Goal: Task Accomplishment & Management: Manage account settings

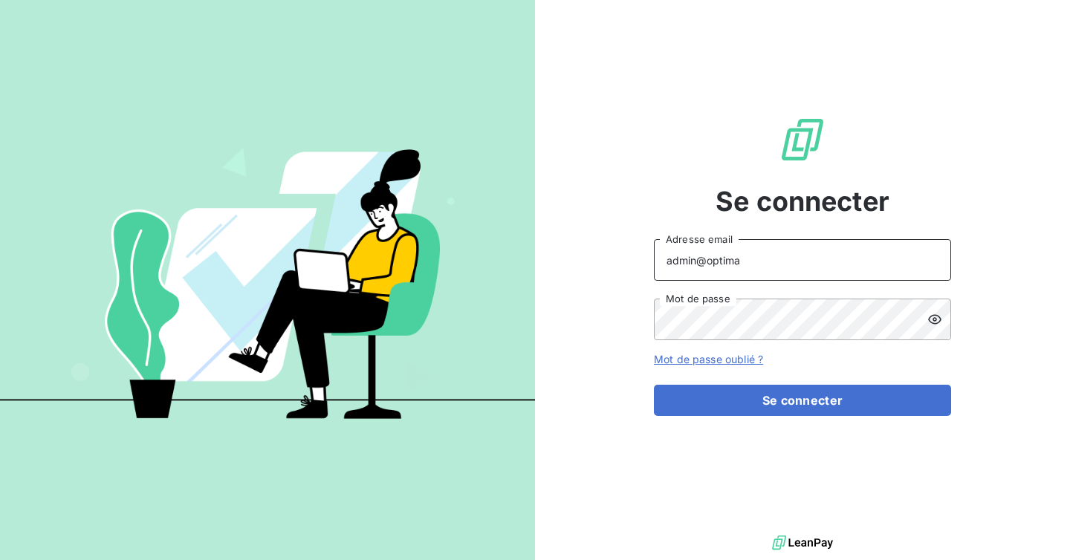
click at [741, 267] on input "admin@optima" at bounding box center [802, 260] width 297 height 42
type input "admin@mediastart"
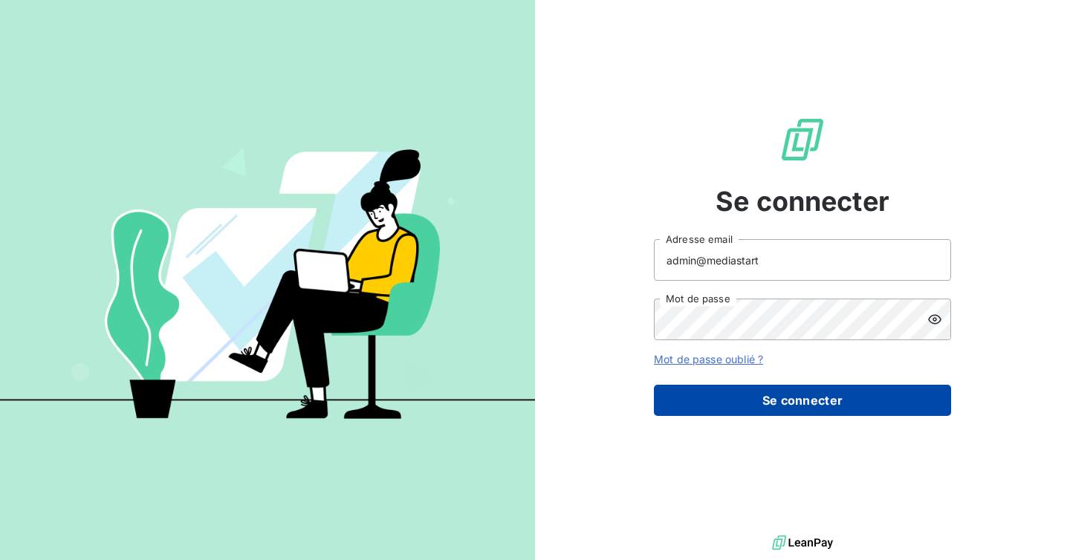
click at [816, 392] on button "Se connecter" at bounding box center [802, 400] width 297 height 31
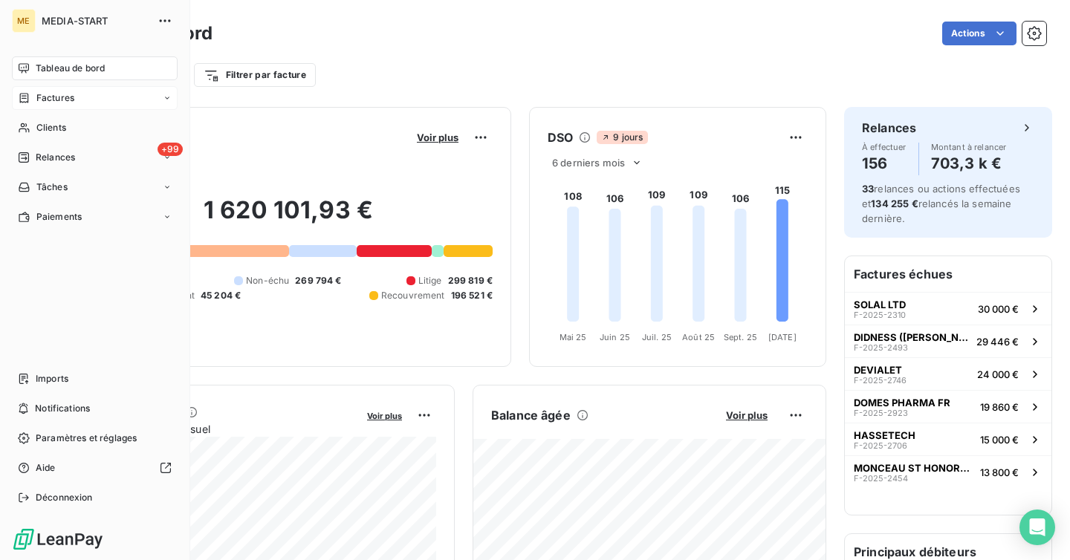
click at [39, 99] on span "Factures" at bounding box center [55, 97] width 38 height 13
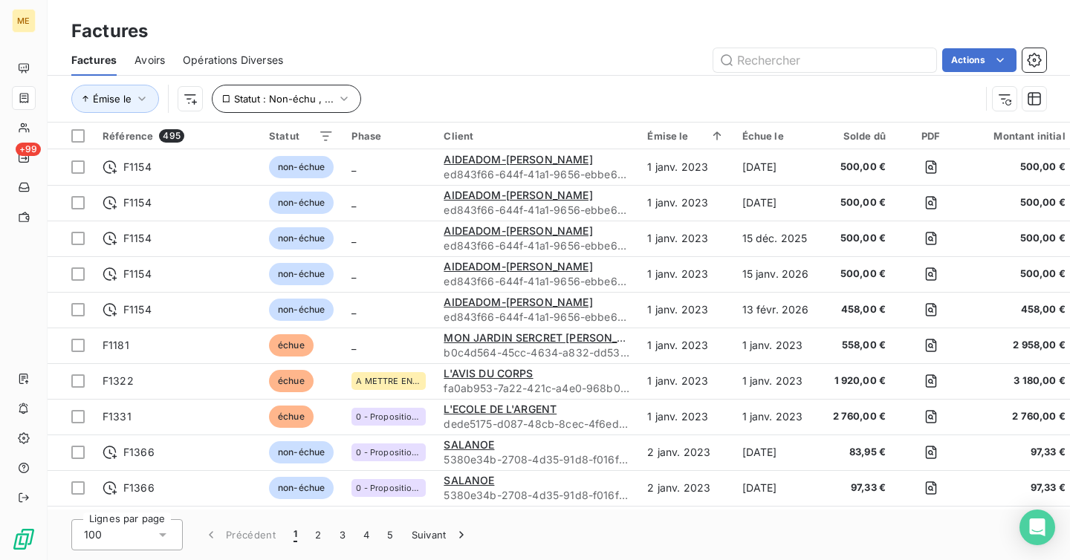
click at [287, 95] on span "Statut : Non-échu , ..." at bounding box center [284, 99] width 100 height 12
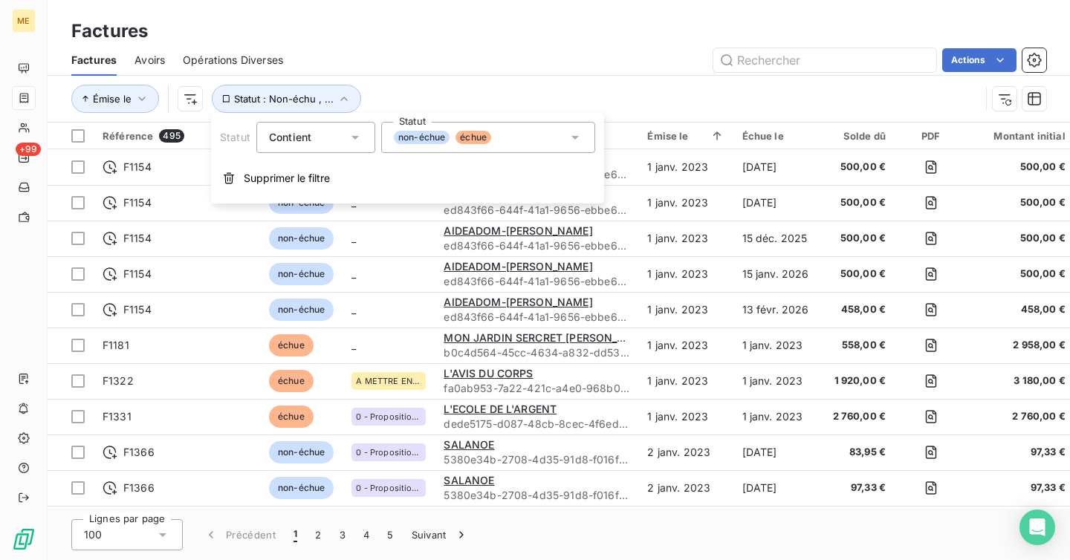
click at [470, 147] on div "non-échue échue" at bounding box center [488, 137] width 214 height 31
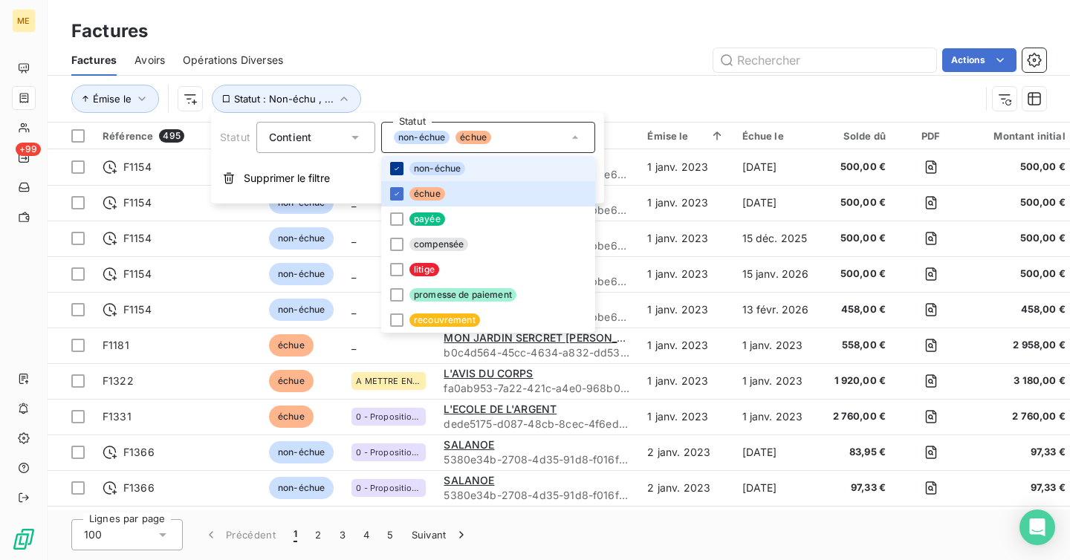
click at [395, 167] on icon at bounding box center [396, 168] width 9 height 9
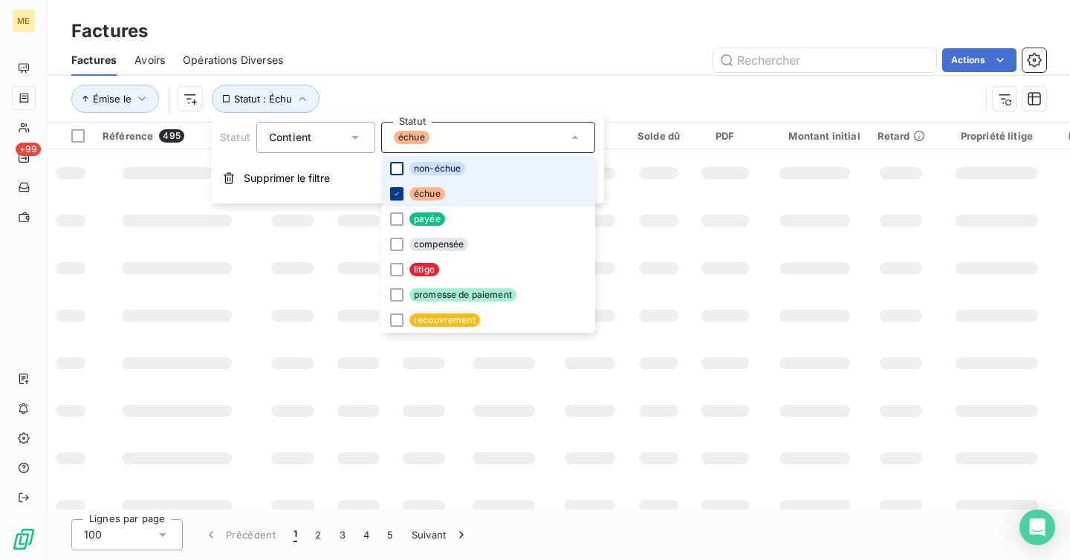
click at [395, 195] on icon at bounding box center [396, 193] width 4 height 3
click at [397, 270] on div at bounding box center [396, 269] width 13 height 13
click at [512, 72] on div "Factures Avoirs Opérations Diverses Actions" at bounding box center [559, 60] width 1022 height 31
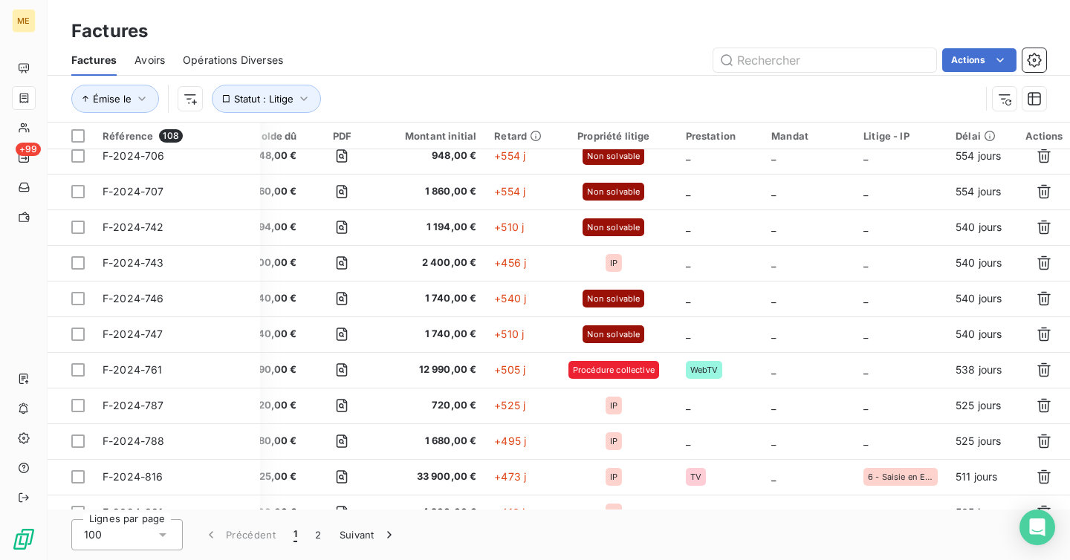
scroll to position [3211, 576]
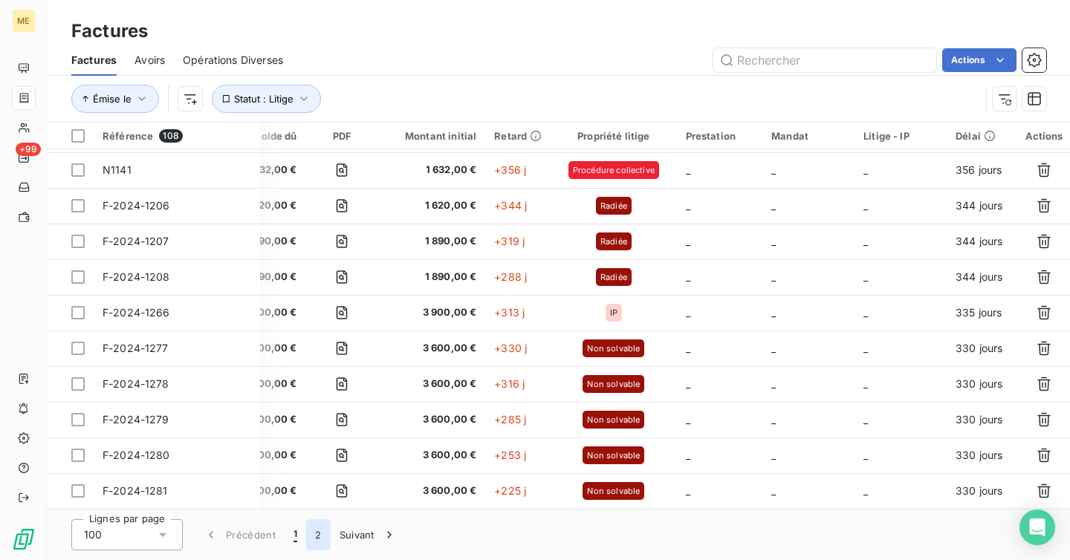
click at [325, 533] on button "2" at bounding box center [318, 534] width 24 height 31
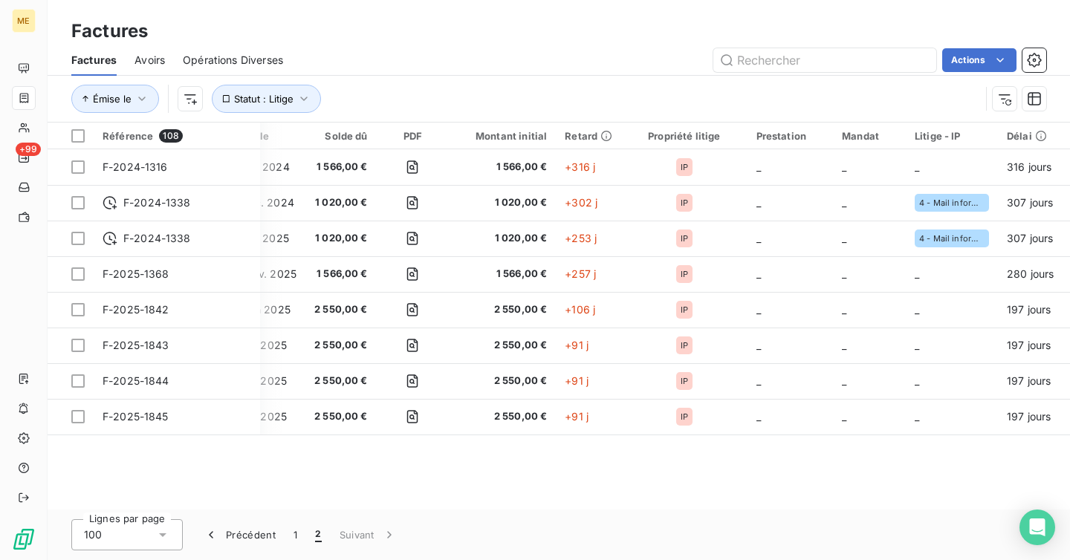
scroll to position [0, 537]
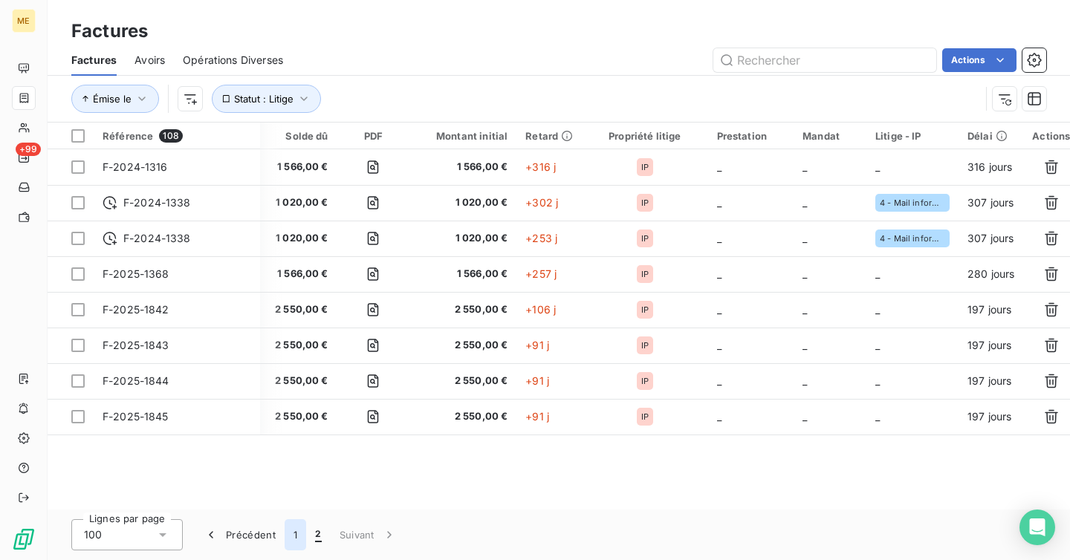
click at [296, 537] on button "1" at bounding box center [296, 534] width 22 height 31
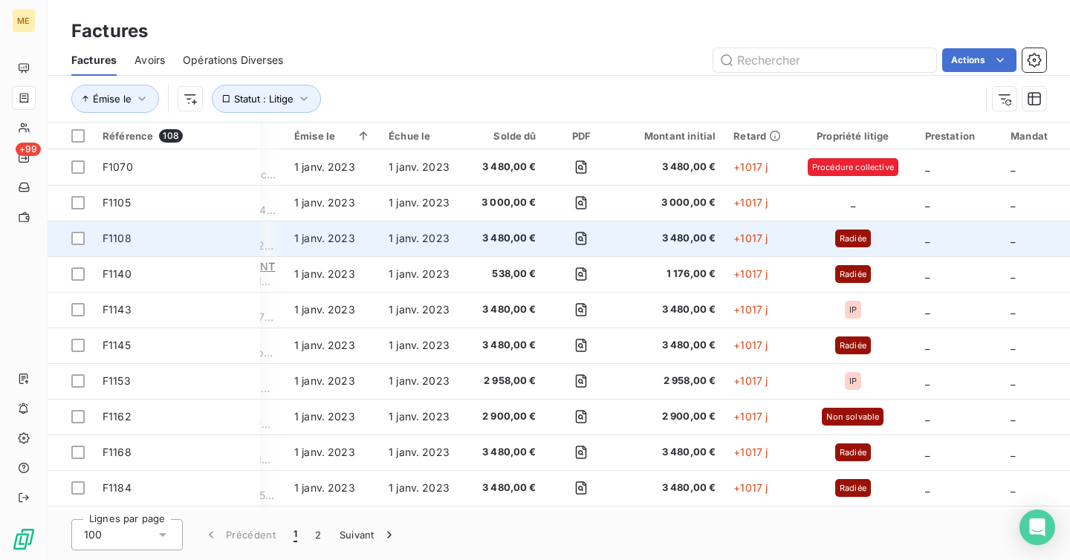
scroll to position [0, 0]
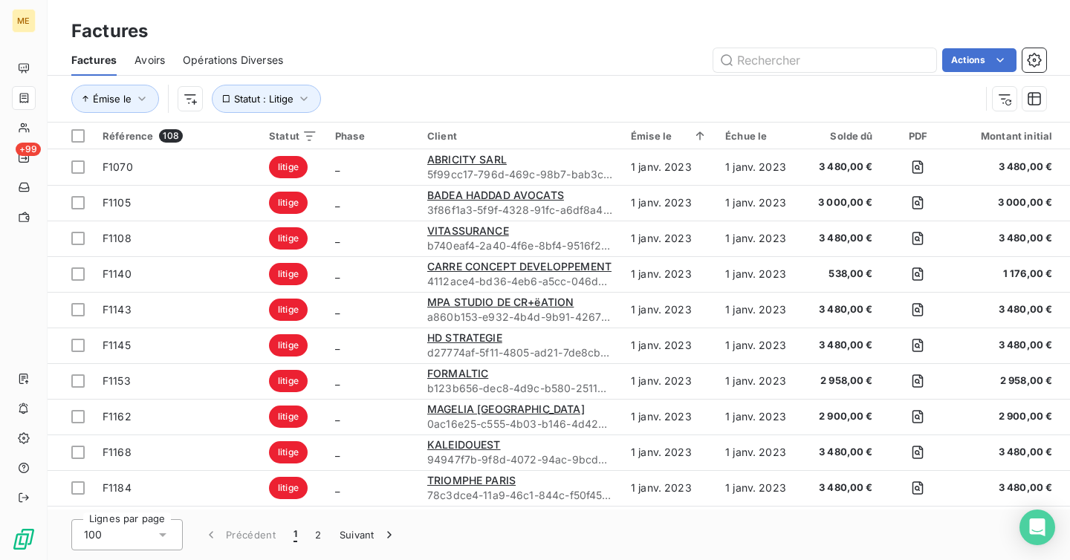
click at [143, 60] on span "Avoirs" at bounding box center [149, 60] width 30 height 15
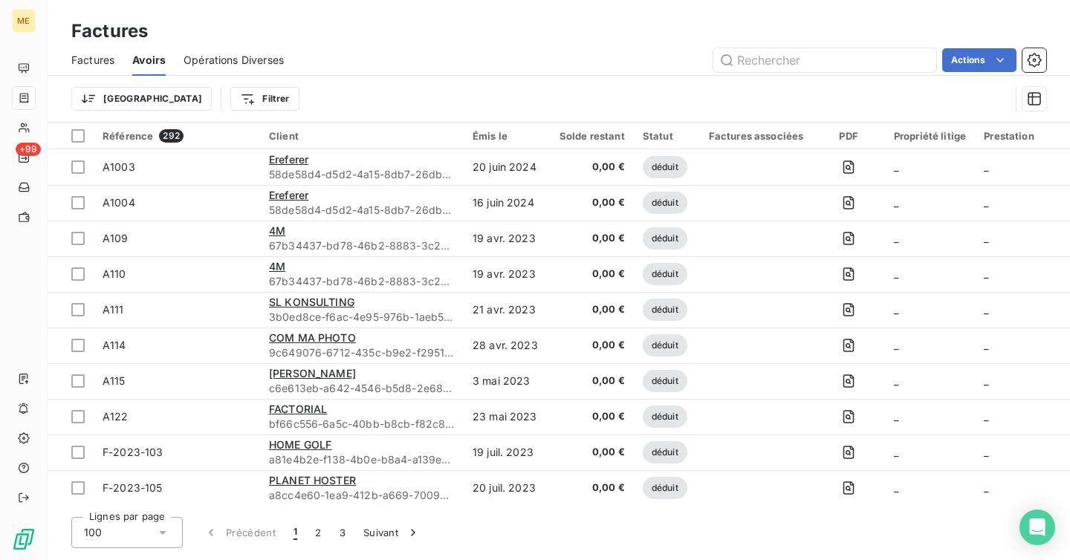
click at [79, 61] on span "Factures" at bounding box center [92, 60] width 43 height 15
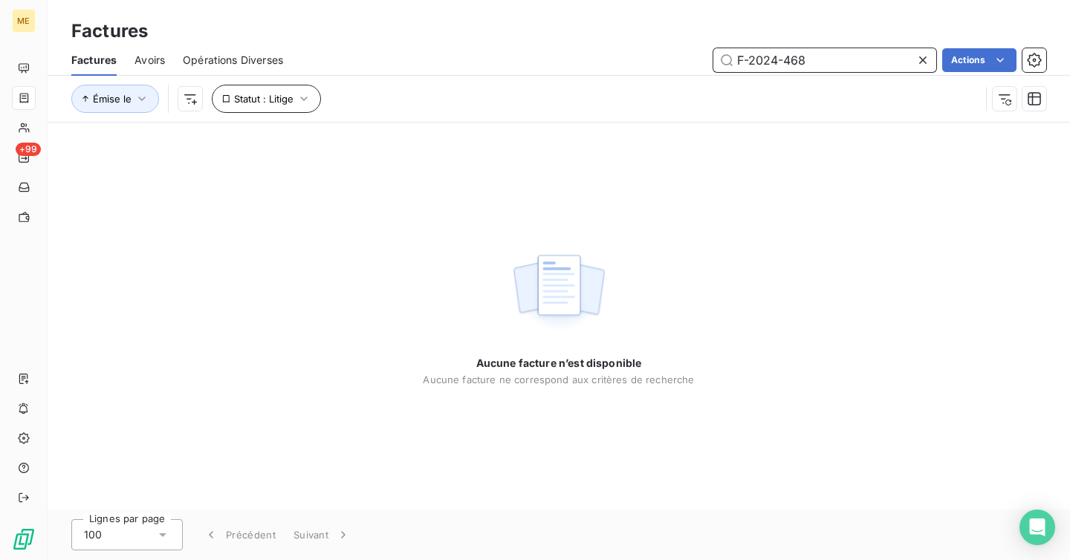
type input "F-2024-468"
click at [279, 100] on span "Statut : Litige" at bounding box center [263, 99] width 59 height 12
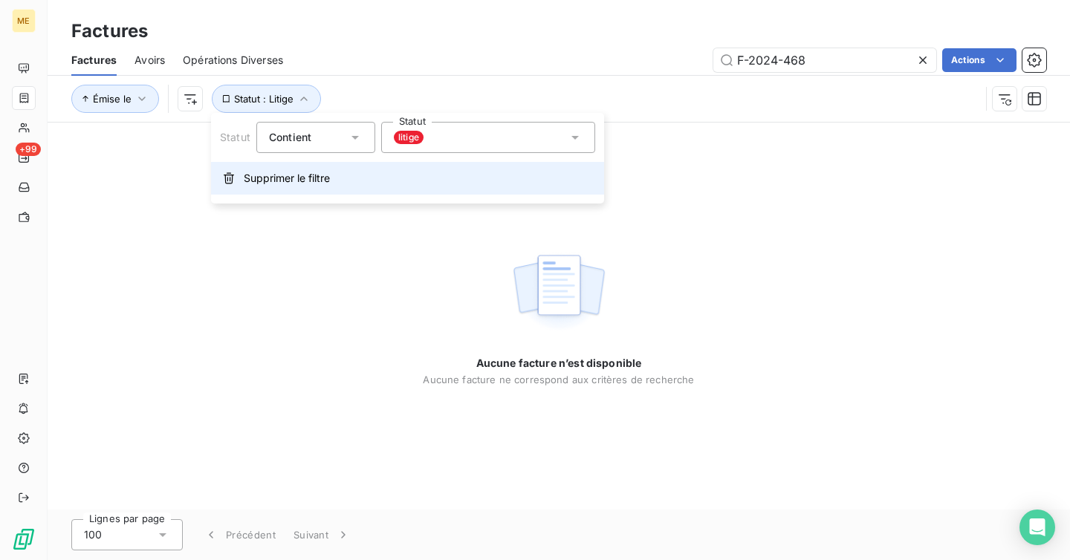
click at [272, 184] on span "Supprimer le filtre" at bounding box center [287, 178] width 86 height 15
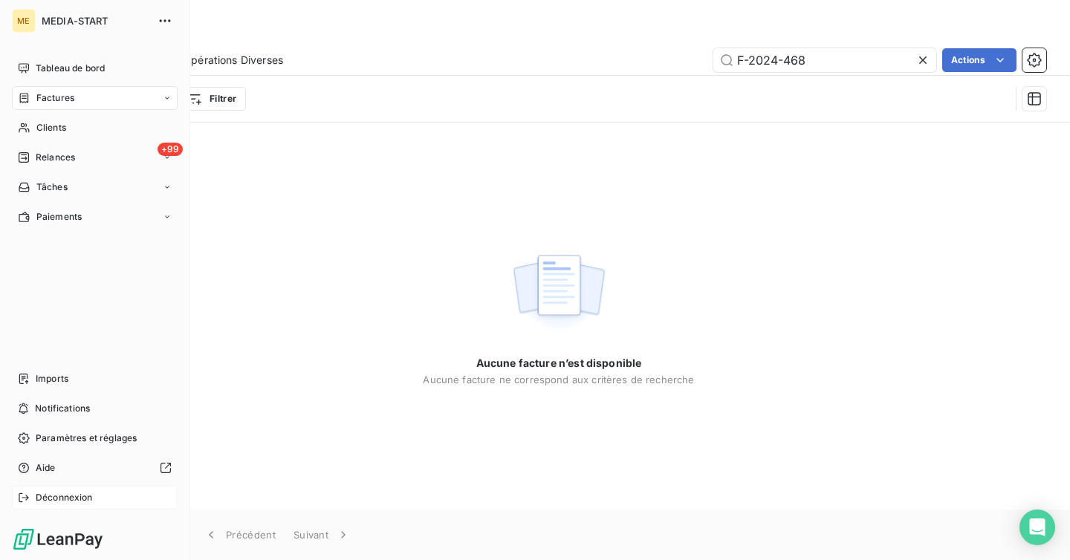
click at [39, 491] on span "Déconnexion" at bounding box center [64, 497] width 57 height 13
